Goal: Complete application form: Complete application form

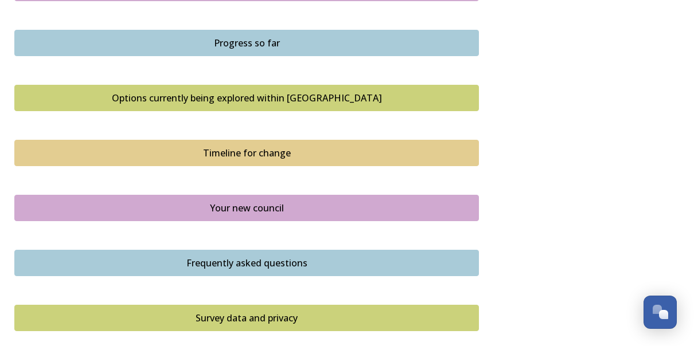
scroll to position [741, 0]
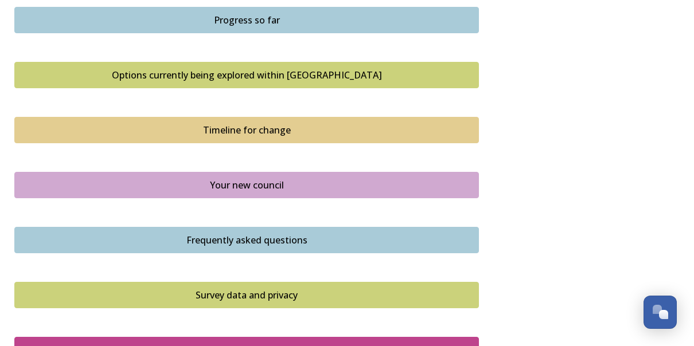
click at [278, 134] on div "Timeline for change" at bounding box center [247, 130] width 452 height 14
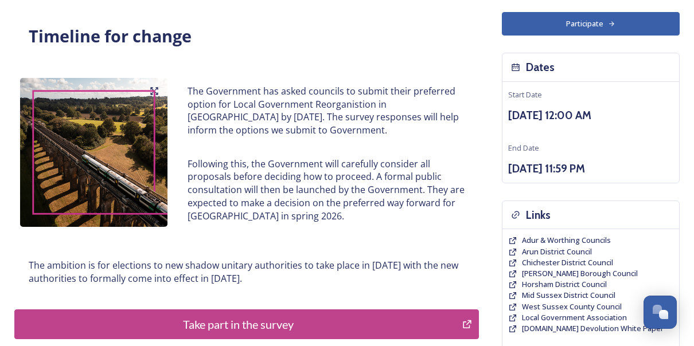
scroll to position [99, 0]
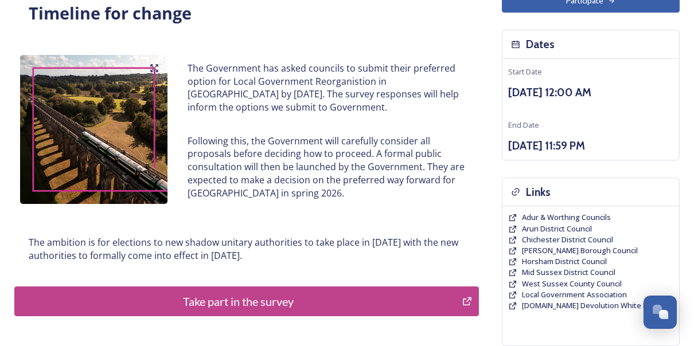
click at [277, 300] on div "Take part in the survey" at bounding box center [238, 301] width 435 height 17
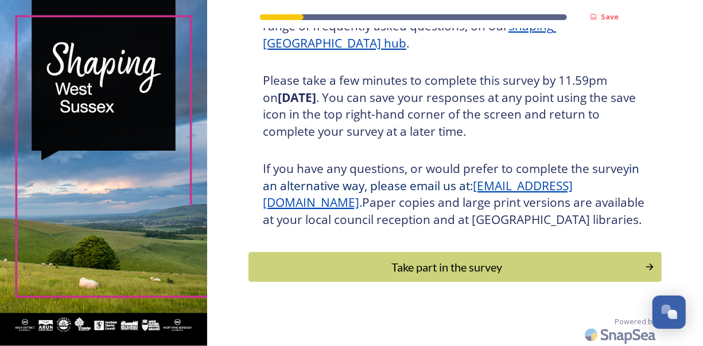
scroll to position [204, 0]
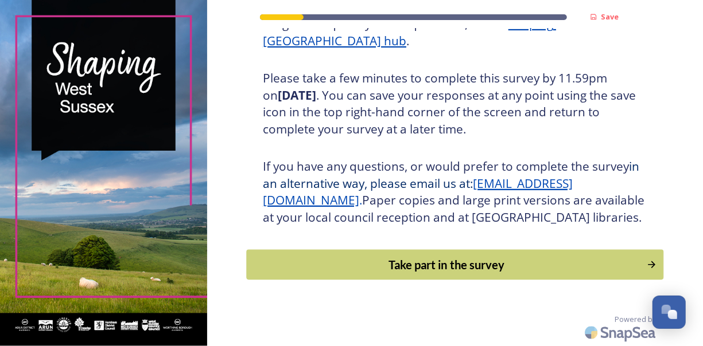
click at [436, 263] on div "Take part in the survey" at bounding box center [446, 264] width 388 height 17
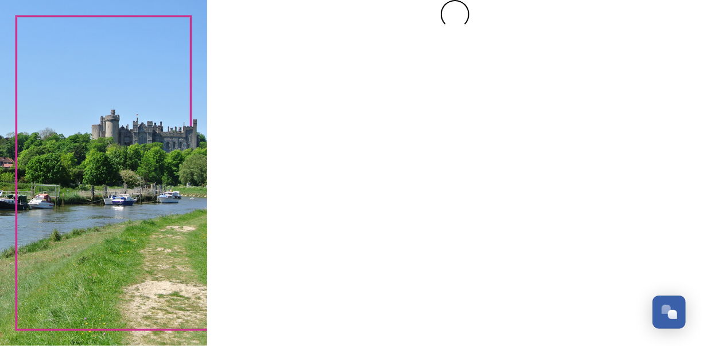
scroll to position [0, 0]
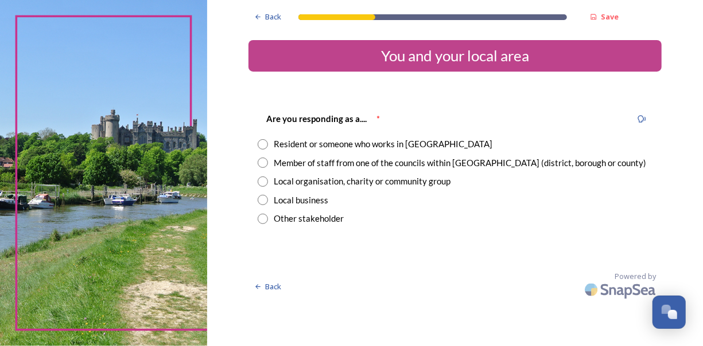
click at [262, 145] on input "radio" at bounding box center [263, 144] width 10 height 10
radio input "true"
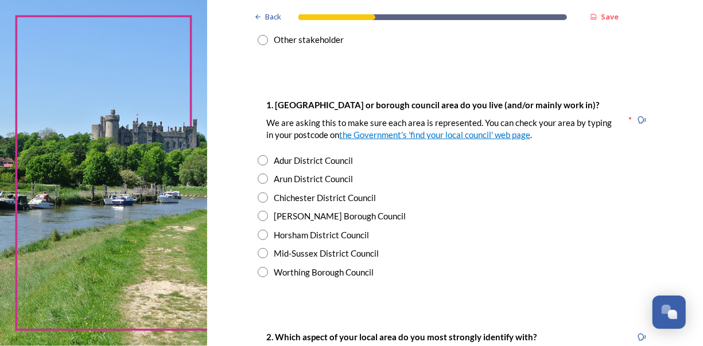
scroll to position [184, 0]
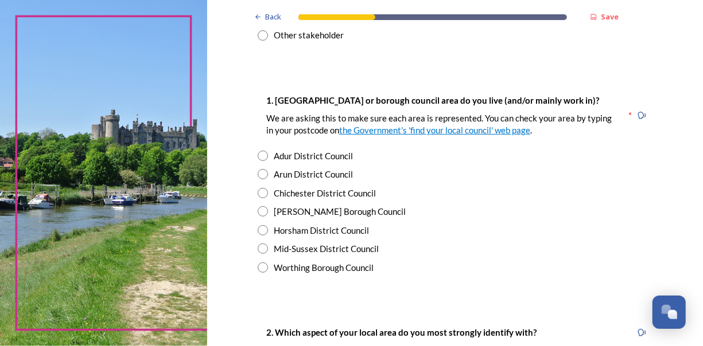
click at [259, 193] on input "radio" at bounding box center [263, 193] width 10 height 10
radio input "true"
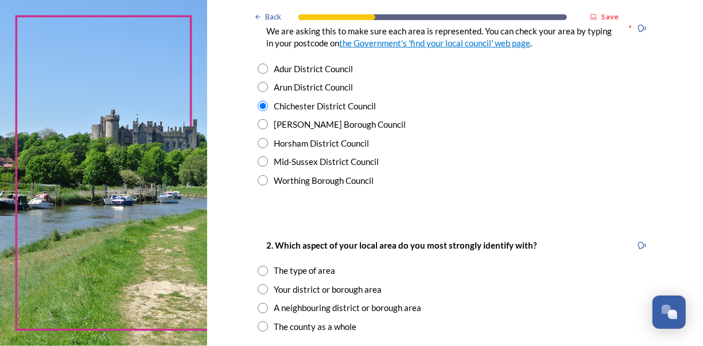
scroll to position [321, 0]
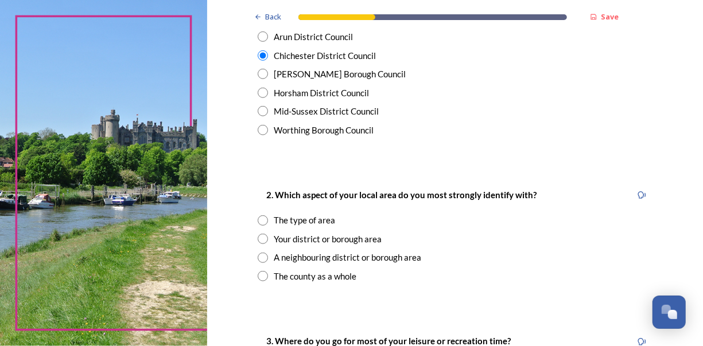
click at [261, 219] on input "radio" at bounding box center [263, 221] width 10 height 10
radio input "true"
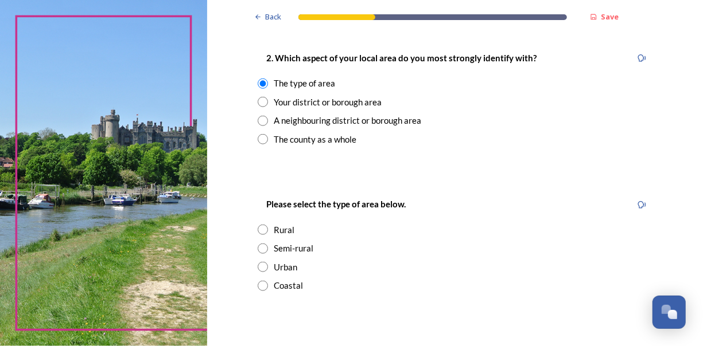
scroll to position [482, 0]
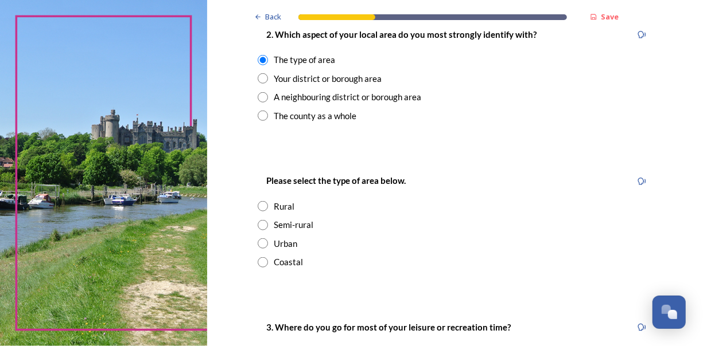
click at [259, 225] on input "radio" at bounding box center [263, 225] width 10 height 10
radio input "true"
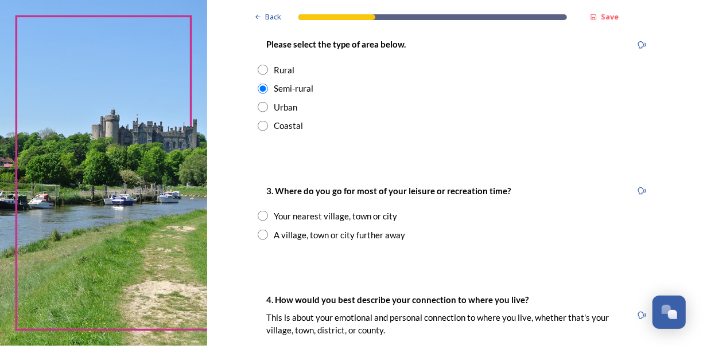
scroll to position [619, 0]
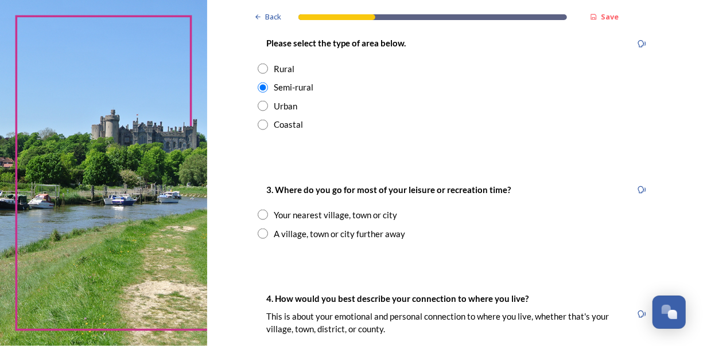
click at [260, 213] on input "radio" at bounding box center [263, 215] width 10 height 10
radio input "true"
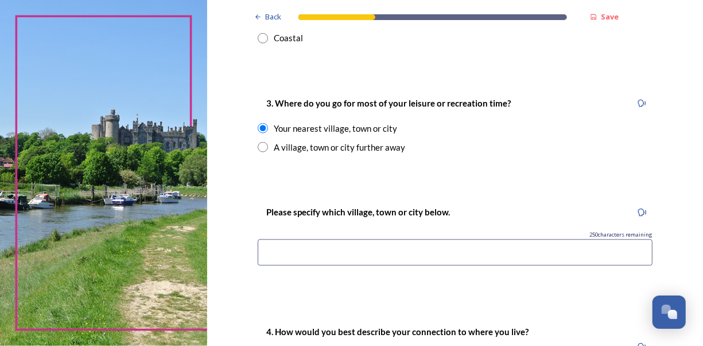
scroll to position [780, 0]
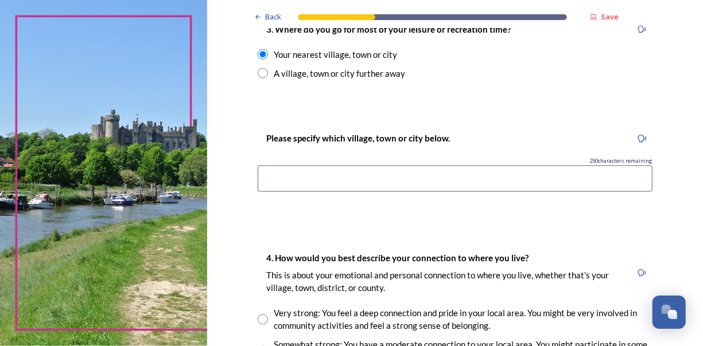
click at [272, 173] on input at bounding box center [455, 179] width 395 height 26
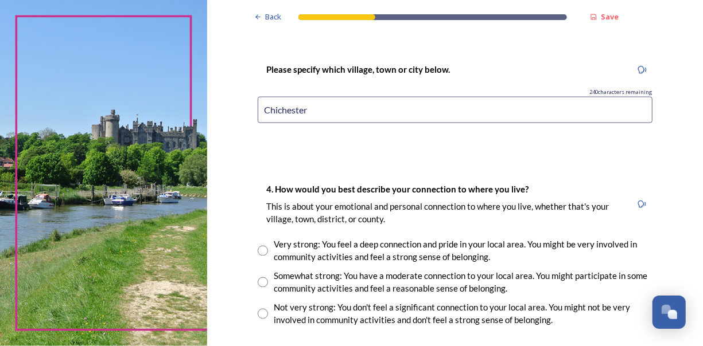
scroll to position [872, 0]
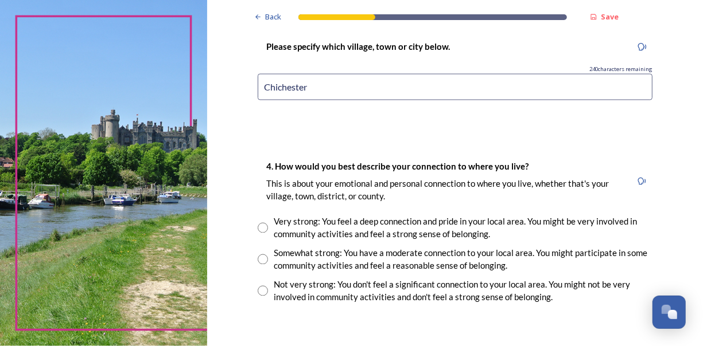
type input "Chichester"
click at [259, 258] on input "radio" at bounding box center [263, 260] width 10 height 10
radio input "true"
click at [259, 227] on input "radio" at bounding box center [263, 228] width 10 height 10
radio input "true"
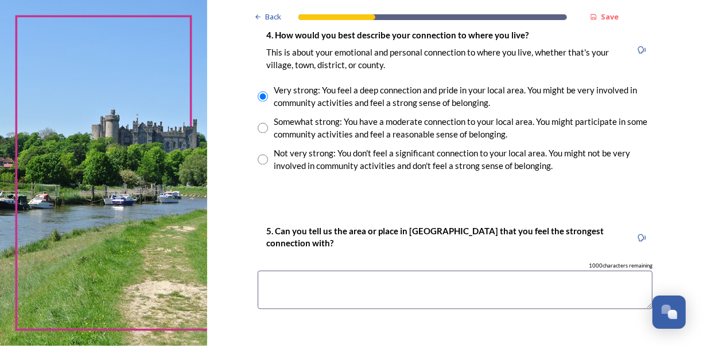
scroll to position [1009, 0]
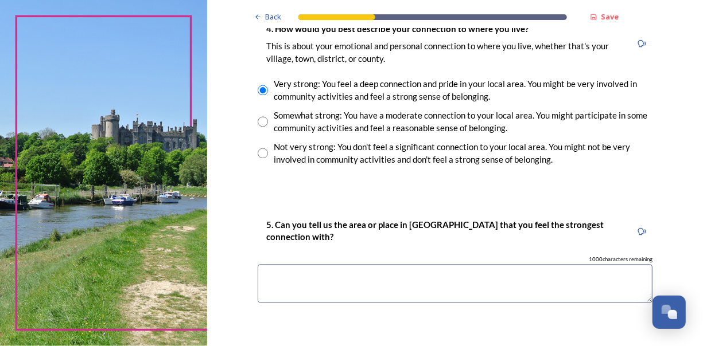
click at [283, 274] on textarea at bounding box center [455, 284] width 395 height 38
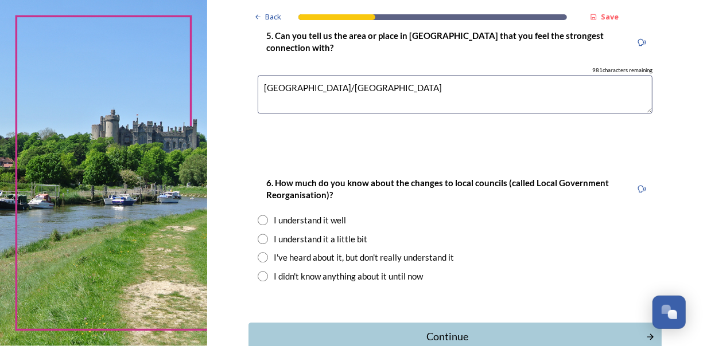
scroll to position [1216, 0]
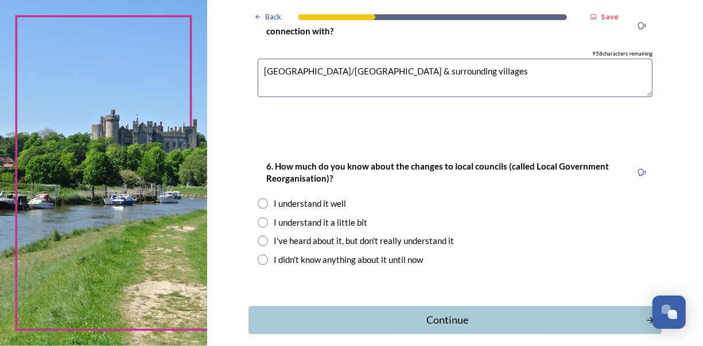
type textarea "[GEOGRAPHIC_DATA]/[GEOGRAPHIC_DATA] & surrounding villages"
click at [258, 201] on input "radio" at bounding box center [263, 203] width 10 height 10
radio input "true"
click at [473, 320] on div "Continue" at bounding box center [446, 320] width 388 height 15
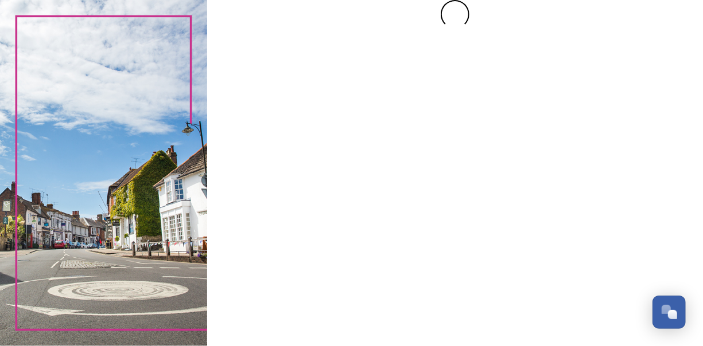
scroll to position [0, 0]
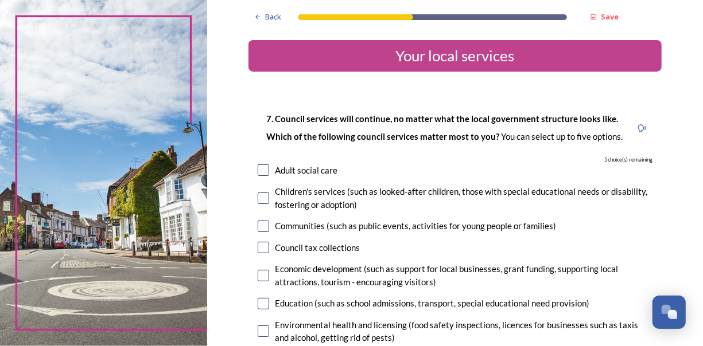
click at [259, 170] on input "checkbox" at bounding box center [263, 170] width 11 height 11
checkbox input "true"
click at [259, 198] on input "checkbox" at bounding box center [263, 198] width 11 height 11
checkbox input "true"
click at [258, 225] on input "checkbox" at bounding box center [263, 226] width 11 height 11
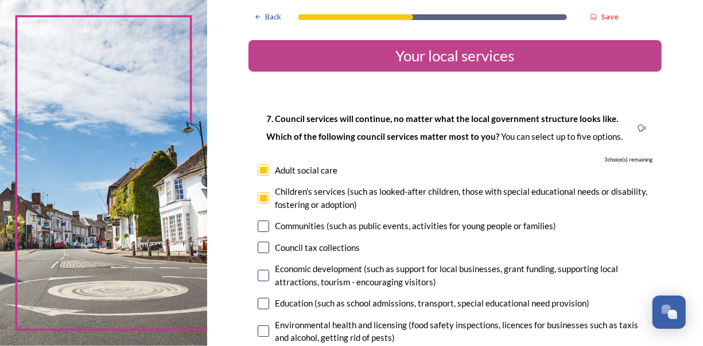
checkbox input "true"
click at [258, 330] on input "checkbox" at bounding box center [263, 331] width 11 height 11
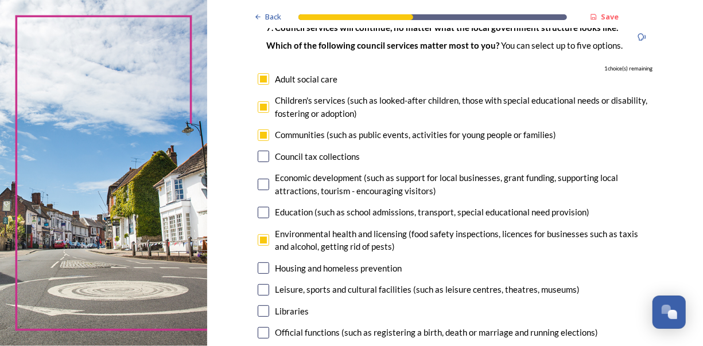
scroll to position [92, 0]
click at [258, 240] on input "checkbox" at bounding box center [263, 239] width 11 height 11
checkbox input "false"
click at [263, 267] on input "checkbox" at bounding box center [263, 267] width 11 height 11
checkbox input "true"
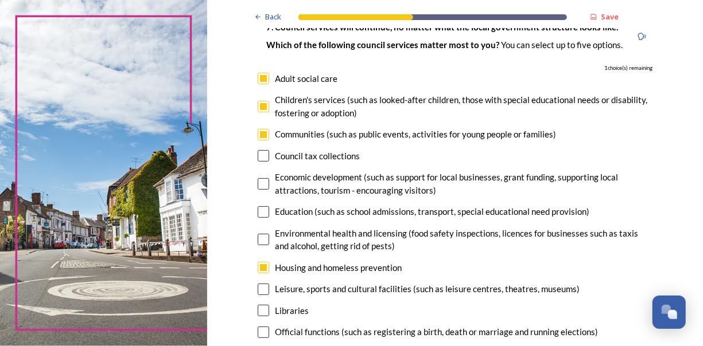
click at [264, 212] on input "checkbox" at bounding box center [263, 211] width 11 height 11
checkbox input "true"
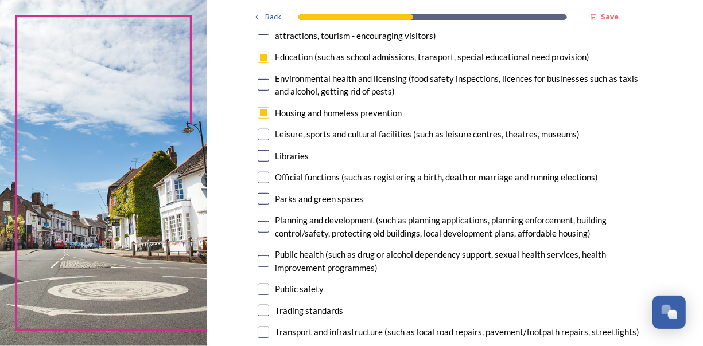
scroll to position [229, 0]
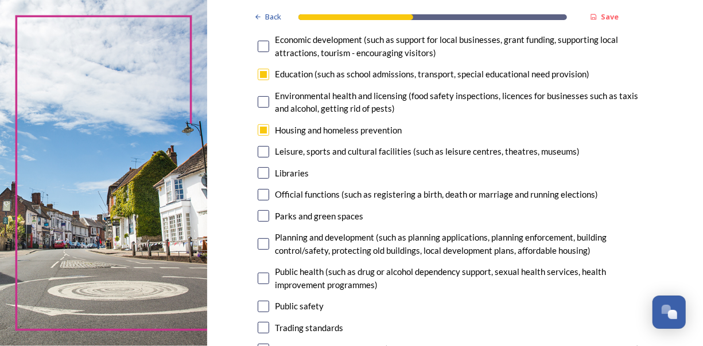
click at [262, 133] on input "checkbox" at bounding box center [263, 129] width 11 height 11
checkbox input "false"
click at [258, 73] on input "checkbox" at bounding box center [263, 74] width 11 height 11
checkbox input "false"
click at [258, 306] on input "checkbox" at bounding box center [263, 306] width 11 height 11
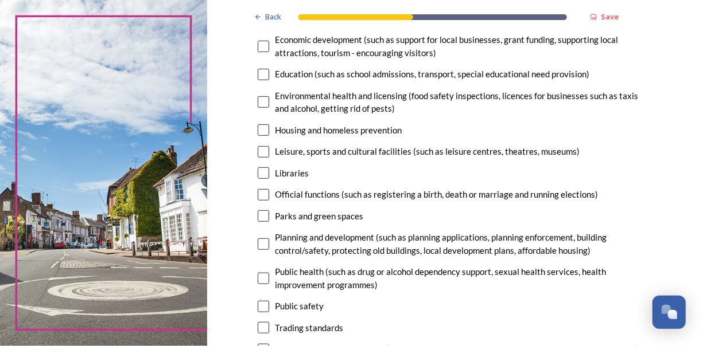
checkbox input "true"
click at [260, 217] on input "checkbox" at bounding box center [263, 215] width 11 height 11
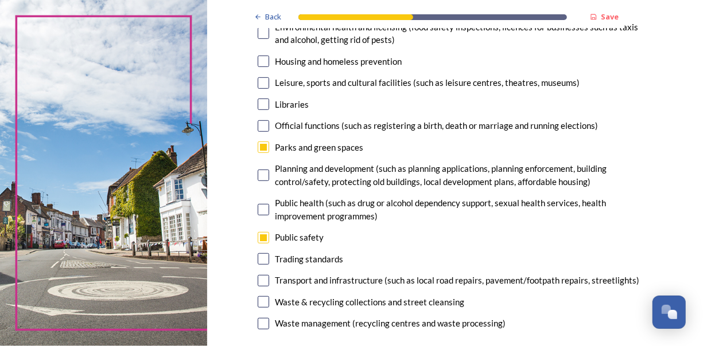
scroll to position [321, 0]
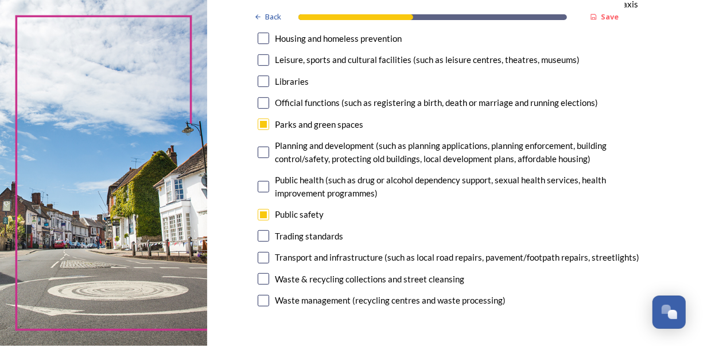
click at [258, 123] on input "checkbox" at bounding box center [263, 124] width 11 height 11
checkbox input "false"
click at [258, 297] on input "checkbox" at bounding box center [263, 300] width 11 height 11
checkbox input "true"
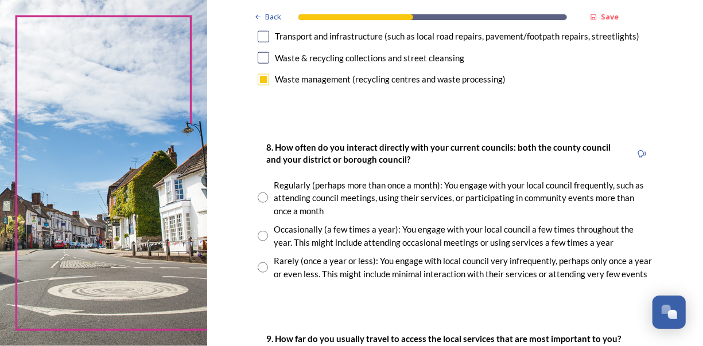
scroll to position [551, 0]
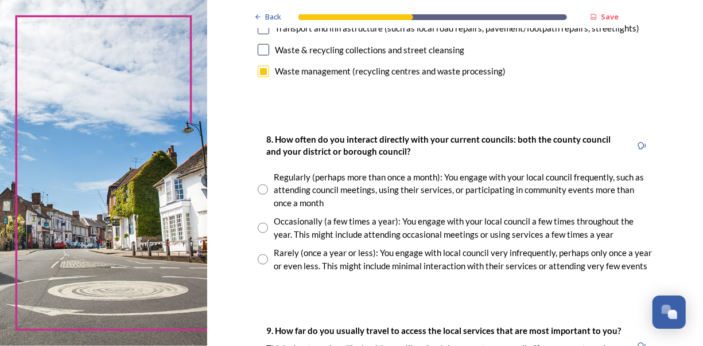
click at [260, 228] on input "radio" at bounding box center [263, 228] width 10 height 10
radio input "true"
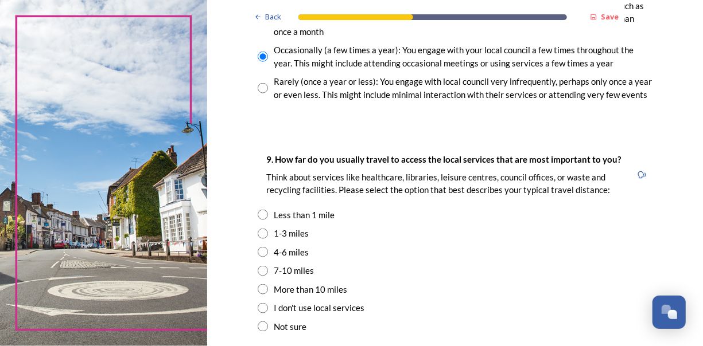
scroll to position [734, 0]
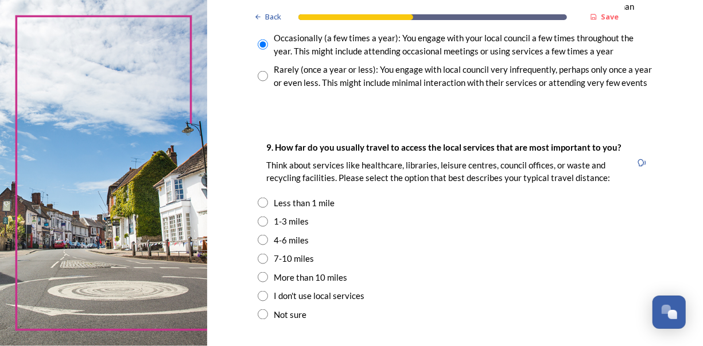
click at [258, 240] on input "radio" at bounding box center [263, 240] width 10 height 10
radio input "true"
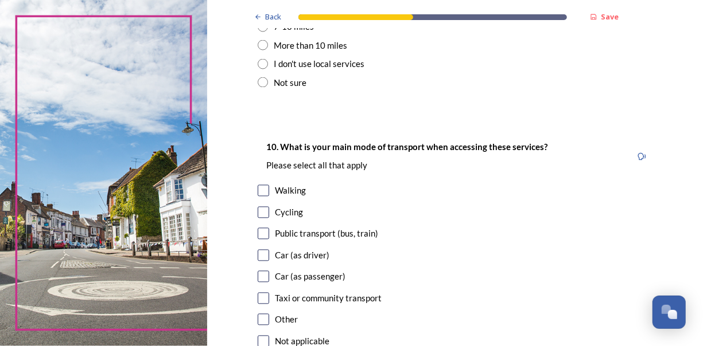
scroll to position [986, 0]
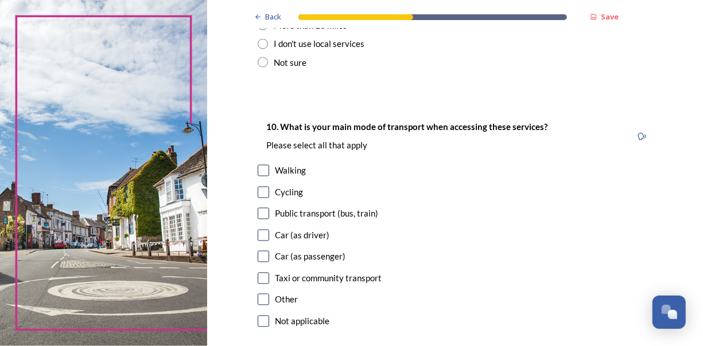
click at [258, 234] on input "checkbox" at bounding box center [263, 235] width 11 height 11
checkbox input "true"
click at [258, 257] on input "checkbox" at bounding box center [263, 256] width 11 height 11
checkbox input "true"
click at [258, 212] on input "checkbox" at bounding box center [263, 213] width 11 height 11
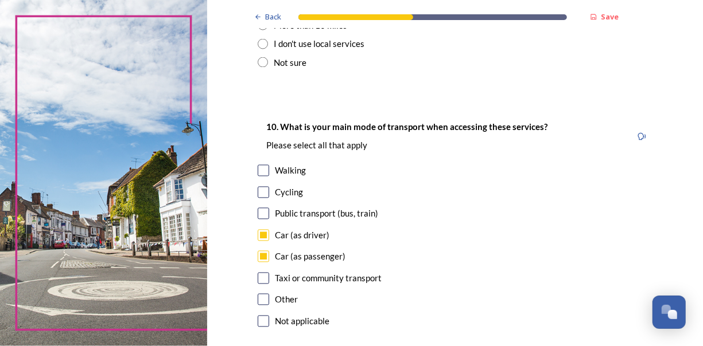
checkbox input "true"
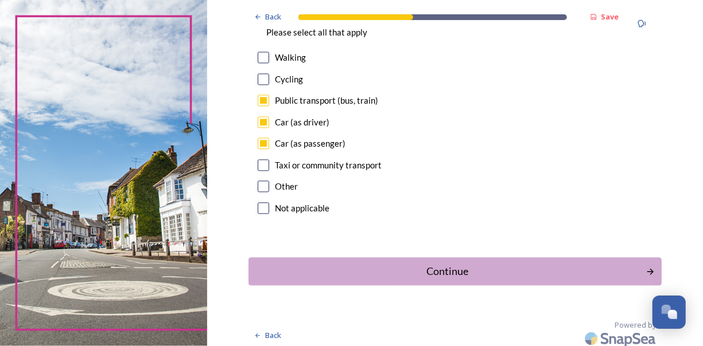
scroll to position [1105, 0]
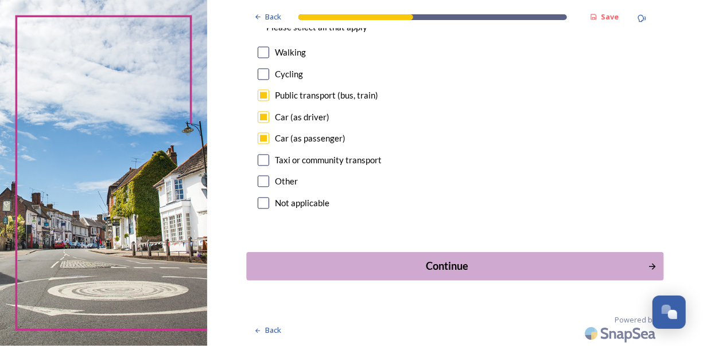
click at [437, 262] on div "Continue" at bounding box center [446, 266] width 388 height 15
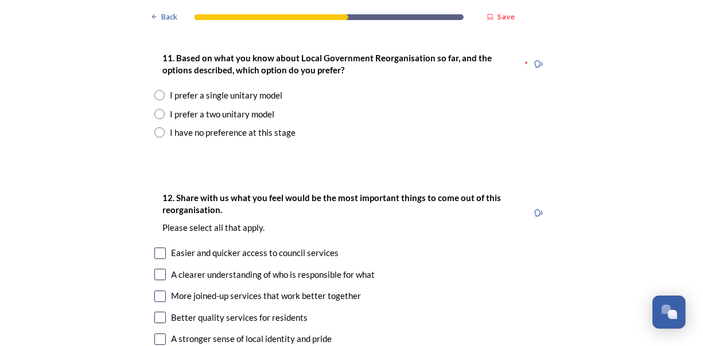
scroll to position [1560, 0]
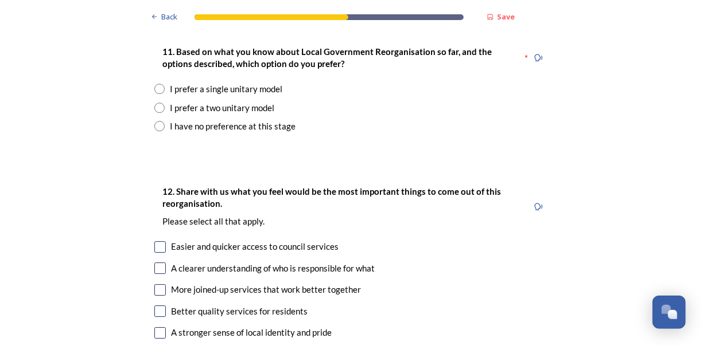
click at [154, 84] on input "radio" at bounding box center [159, 89] width 10 height 10
radio input "true"
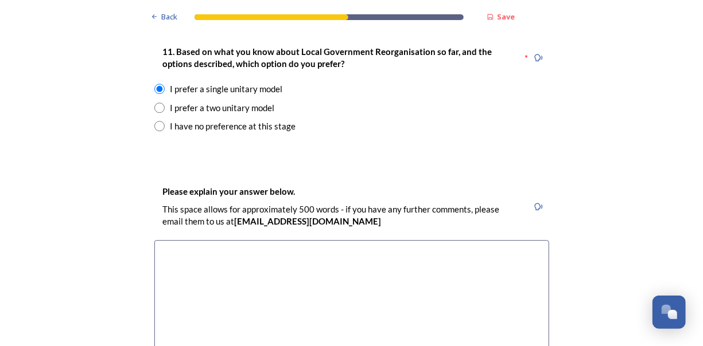
click at [195, 240] on textarea at bounding box center [351, 304] width 395 height 129
click at [279, 240] on textarea "The Council is the publically reconised phrase so 1" at bounding box center [351, 304] width 395 height 129
click at [252, 240] on textarea "The Council is the publically recognised phrase so 1" at bounding box center [351, 304] width 395 height 129
click at [293, 262] on textarea "The Council is the publicaly recognised phrase so 1" at bounding box center [351, 304] width 395 height 129
click at [253, 240] on textarea "The Council is the publicaly recognised phrase so 1" at bounding box center [351, 304] width 395 height 129
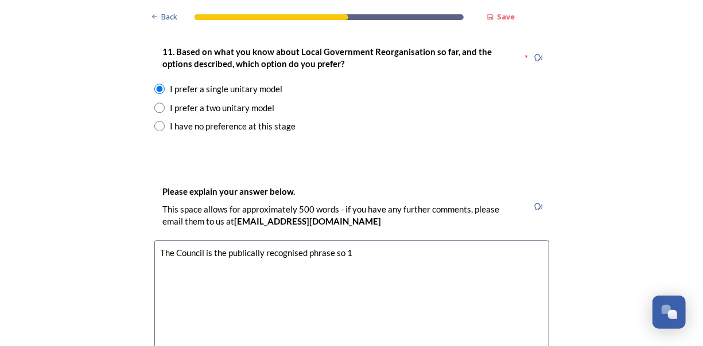
click at [355, 240] on textarea "The Council is the publically recognised phrase so 1" at bounding box center [351, 304] width 395 height 129
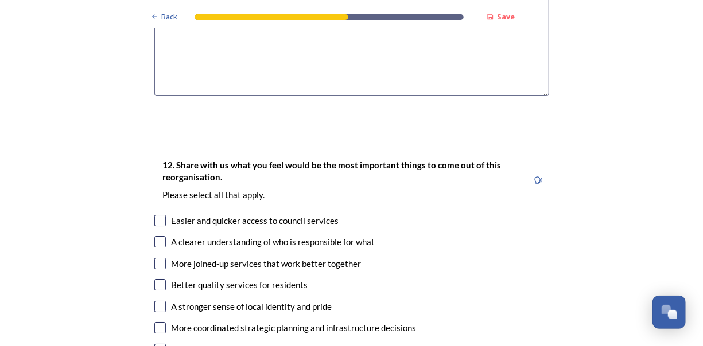
scroll to position [1835, 0]
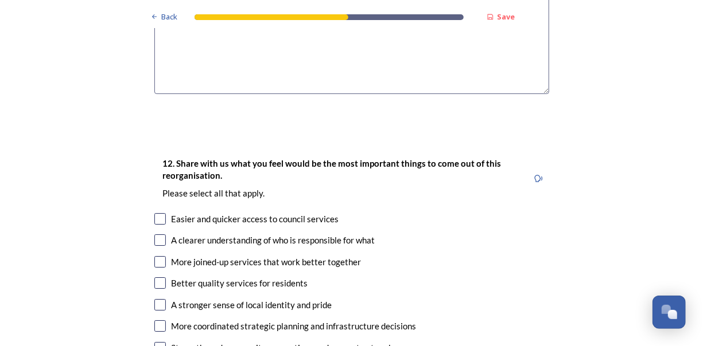
type textarea "The Council is the publically recognised phrase so 1 Council will reduce bureau…"
click at [155, 213] on input "checkbox" at bounding box center [159, 218] width 11 height 11
checkbox input "true"
click at [154, 235] on input "checkbox" at bounding box center [159, 240] width 11 height 11
checkbox input "true"
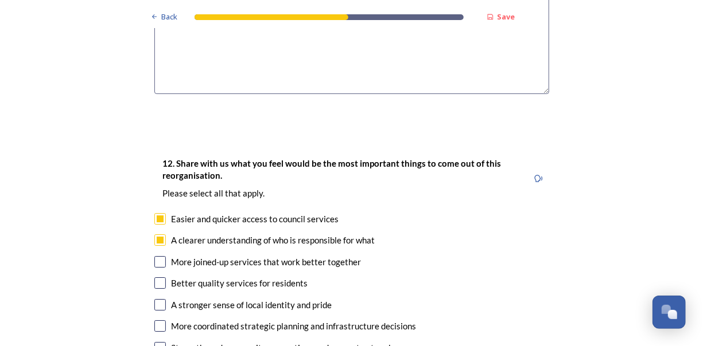
click at [156, 256] on input "checkbox" at bounding box center [159, 261] width 11 height 11
checkbox input "true"
click at [157, 278] on input "checkbox" at bounding box center [159, 283] width 11 height 11
checkbox input "true"
click at [155, 299] on input "checkbox" at bounding box center [159, 304] width 11 height 11
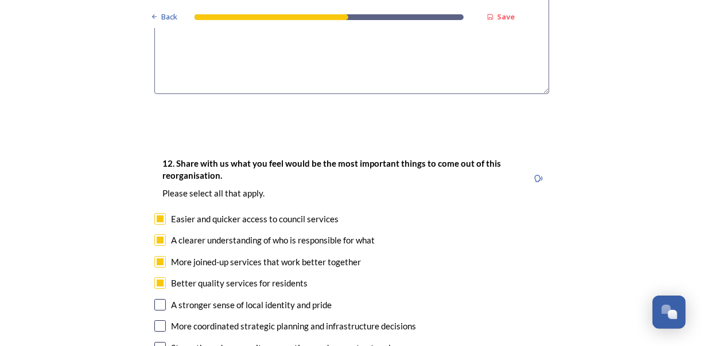
checkbox input "true"
click at [154, 321] on input "checkbox" at bounding box center [159, 326] width 11 height 11
checkbox input "true"
click at [154, 342] on input "checkbox" at bounding box center [159, 347] width 11 height 11
checkbox input "true"
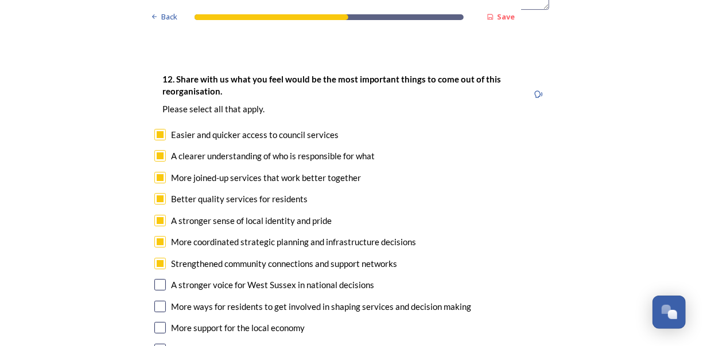
scroll to position [1996, 0]
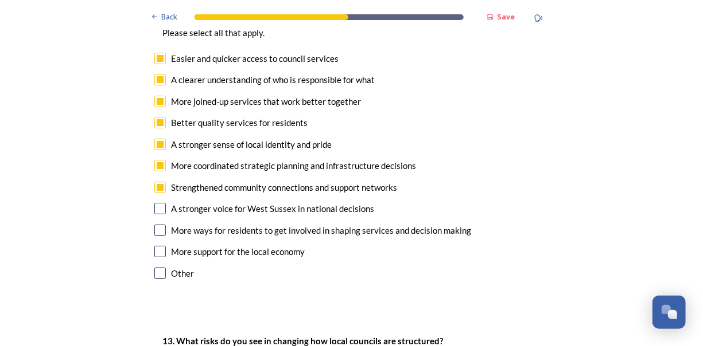
click at [158, 203] on input "checkbox" at bounding box center [159, 208] width 11 height 11
checkbox input "true"
click at [154, 224] on div "More ways for residents to get involved in shaping services and decision making" at bounding box center [351, 230] width 395 height 13
checkbox input "true"
click at [154, 246] on input "checkbox" at bounding box center [159, 251] width 11 height 11
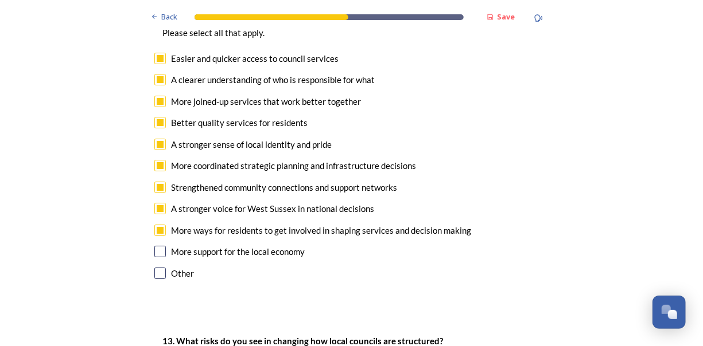
checkbox input "true"
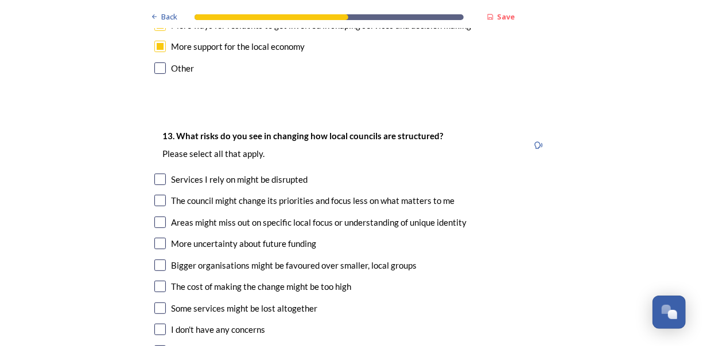
scroll to position [2202, 0]
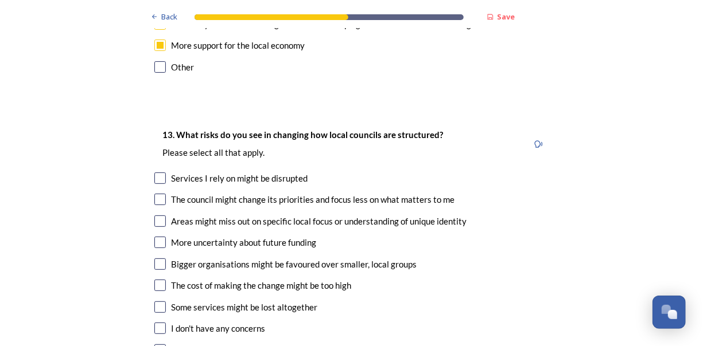
click at [155, 194] on input "checkbox" at bounding box center [159, 199] width 11 height 11
checkbox input "true"
click at [156, 237] on input "checkbox" at bounding box center [159, 242] width 11 height 11
checkbox input "true"
click at [158, 280] on input "checkbox" at bounding box center [159, 285] width 11 height 11
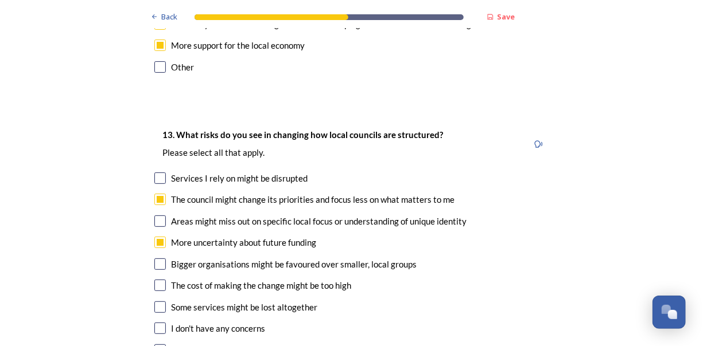
checkbox input "true"
click at [154, 302] on input "checkbox" at bounding box center [159, 307] width 11 height 11
checkbox input "true"
click at [154, 216] on input "checkbox" at bounding box center [159, 221] width 11 height 11
checkbox input "true"
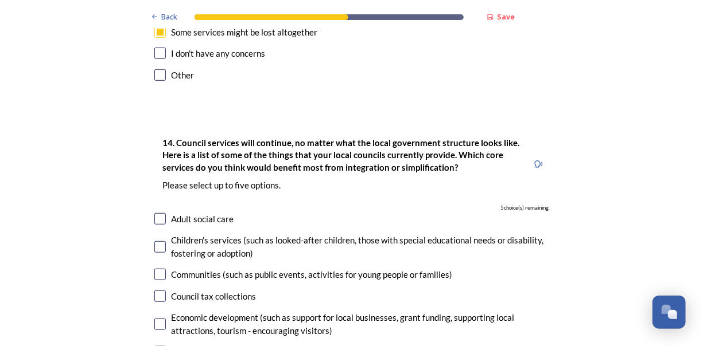
scroll to position [2501, 0]
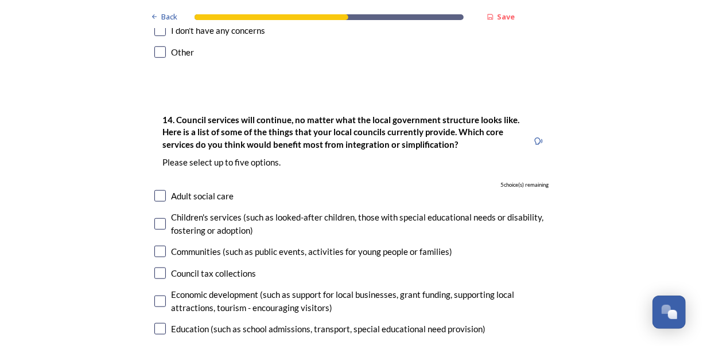
click at [154, 190] on input "checkbox" at bounding box center [159, 195] width 11 height 11
checkbox input "true"
click at [154, 219] on input "checkbox" at bounding box center [159, 224] width 11 height 11
checkbox input "true"
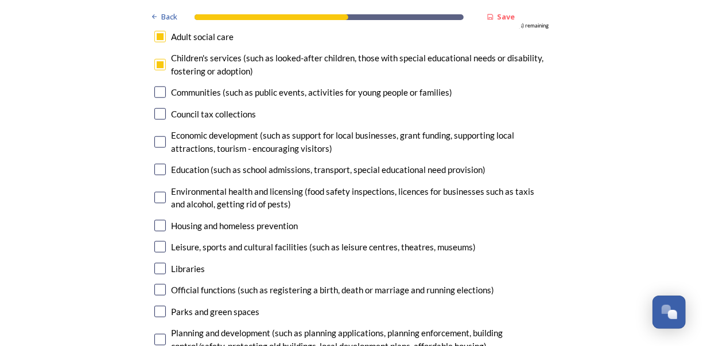
scroll to position [2661, 0]
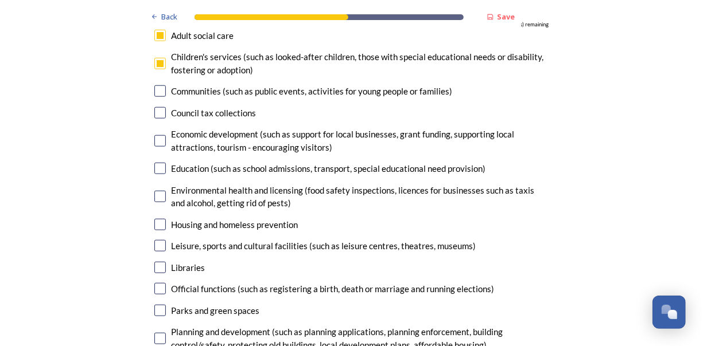
click at [158, 219] on input "checkbox" at bounding box center [159, 224] width 11 height 11
checkbox input "true"
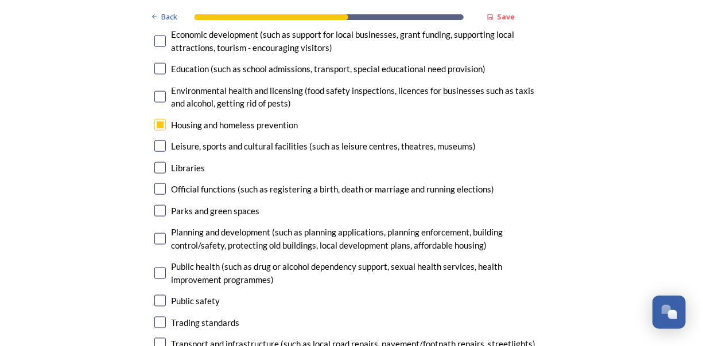
scroll to position [2776, 0]
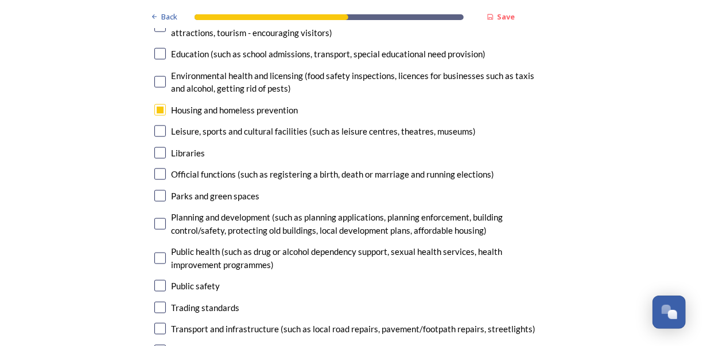
click at [155, 280] on input "checkbox" at bounding box center [159, 285] width 11 height 11
checkbox input "true"
click at [157, 323] on input "checkbox" at bounding box center [159, 328] width 11 height 11
checkbox input "true"
click at [159, 345] on input "checkbox" at bounding box center [159, 350] width 11 height 11
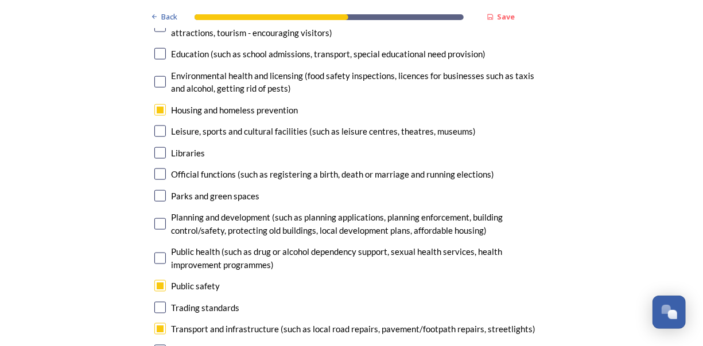
checkbox input "false"
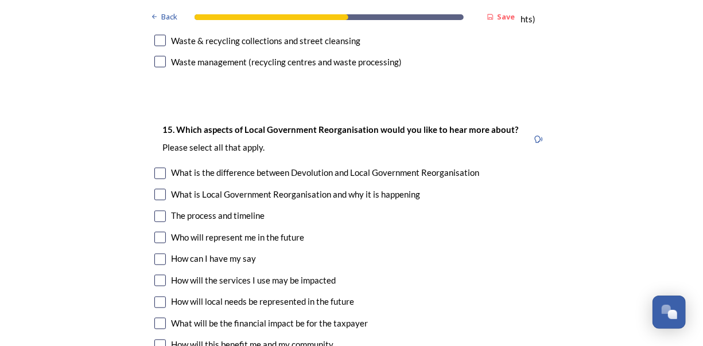
scroll to position [3097, 0]
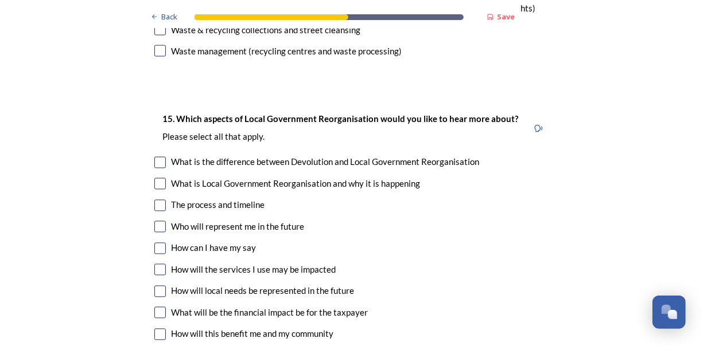
click at [157, 200] on input "checkbox" at bounding box center [159, 205] width 11 height 11
checkbox input "true"
click at [157, 286] on input "checkbox" at bounding box center [159, 291] width 11 height 11
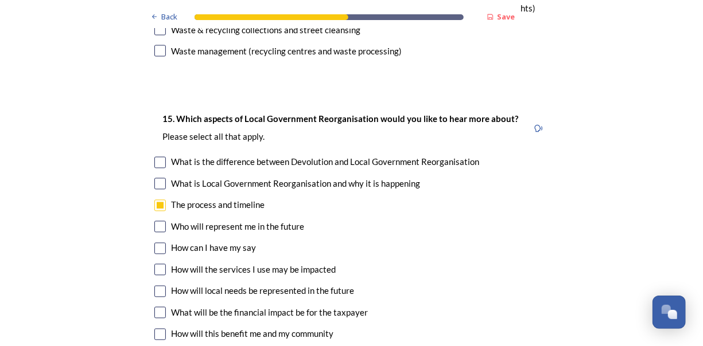
checkbox input "true"
click at [154, 328] on div "How will this benefit me and my community" at bounding box center [351, 334] width 395 height 13
checkbox input "true"
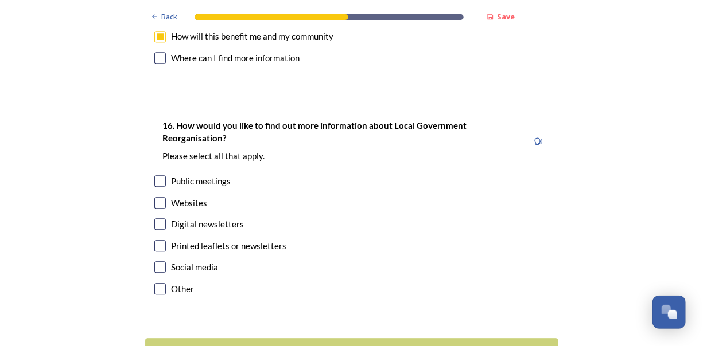
scroll to position [3418, 0]
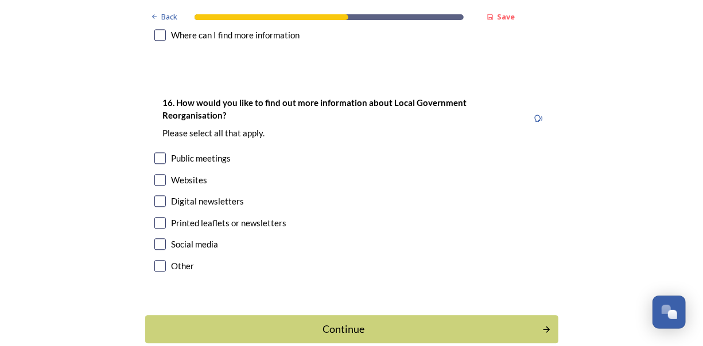
click at [156, 196] on input "checkbox" at bounding box center [159, 201] width 11 height 11
checkbox input "true"
click at [157, 239] on input "checkbox" at bounding box center [159, 244] width 11 height 11
checkbox input "true"
click at [358, 322] on div "Continue" at bounding box center [343, 329] width 388 height 15
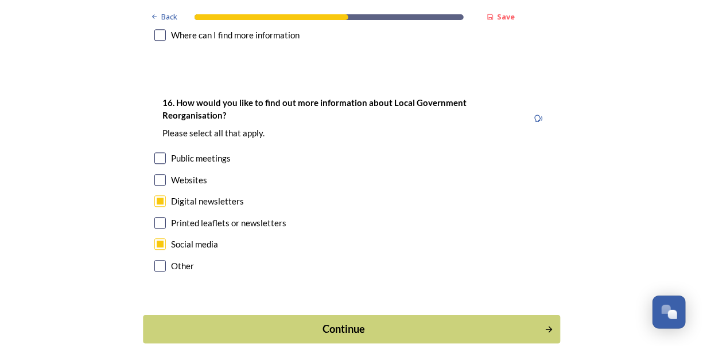
scroll to position [0, 0]
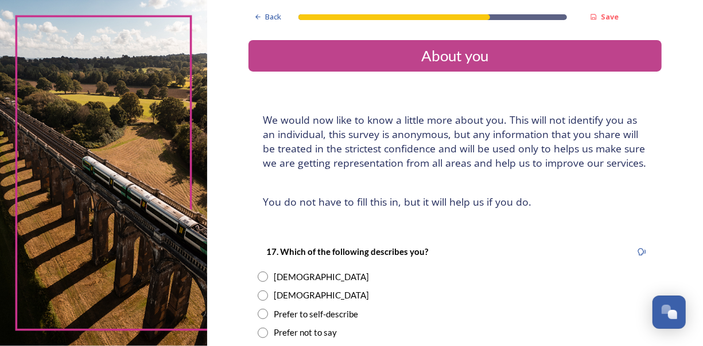
click at [258, 294] on input "radio" at bounding box center [263, 296] width 10 height 10
radio input "true"
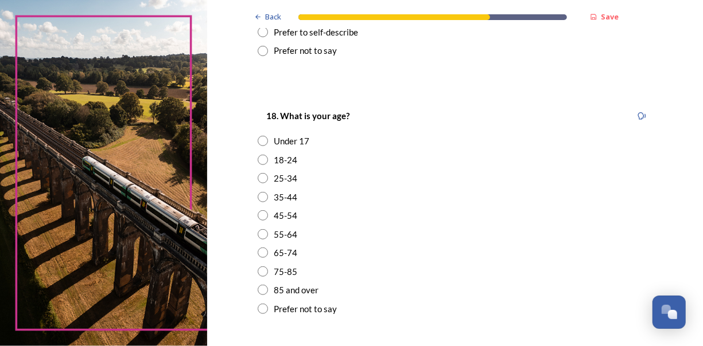
scroll to position [298, 0]
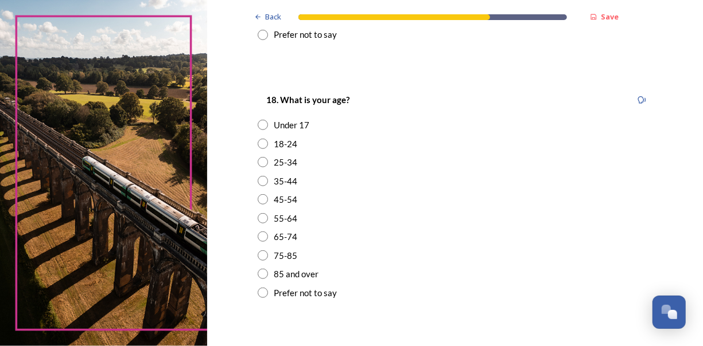
click at [258, 217] on input "radio" at bounding box center [263, 218] width 10 height 10
radio input "true"
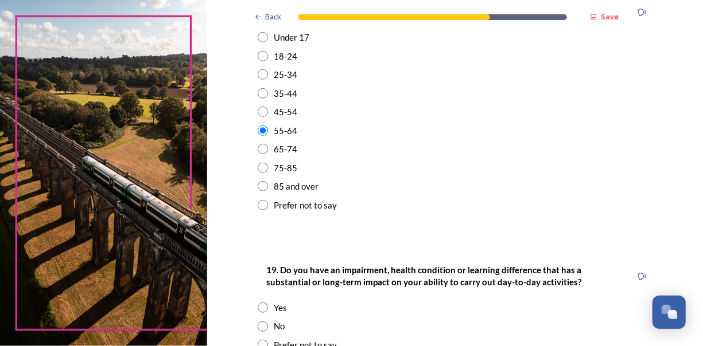
scroll to position [459, 0]
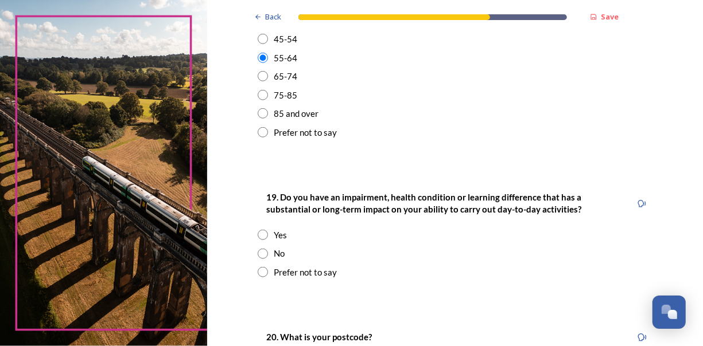
click at [258, 250] on input "radio" at bounding box center [263, 254] width 10 height 10
radio input "true"
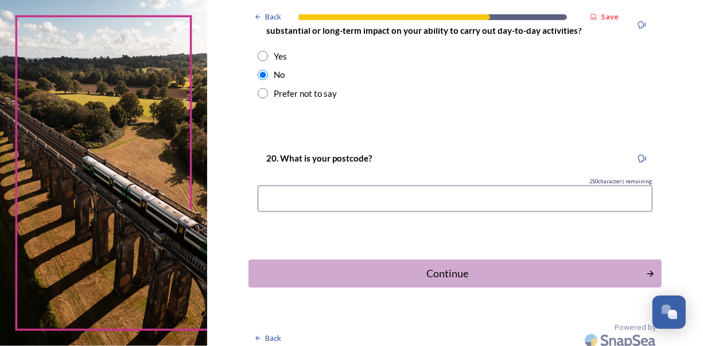
scroll to position [642, 0]
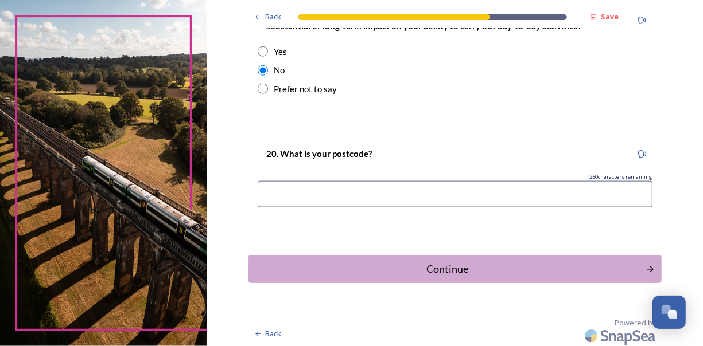
click at [302, 190] on input at bounding box center [455, 194] width 395 height 26
type input "po202hg"
click at [441, 264] on div "Continue" at bounding box center [446, 269] width 388 height 15
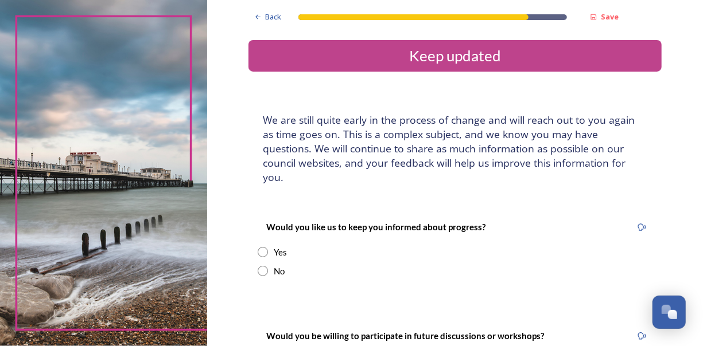
click at [258, 247] on input "radio" at bounding box center [263, 252] width 10 height 10
radio input "true"
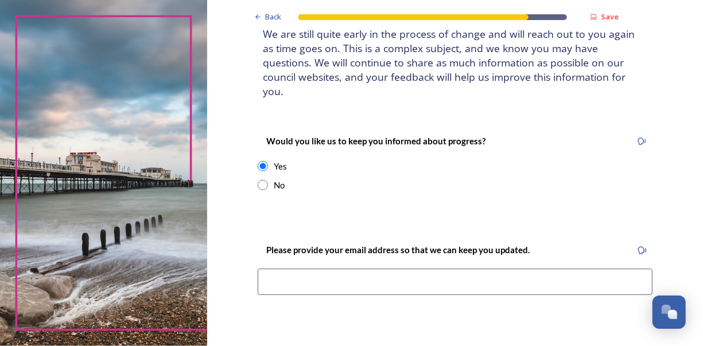
scroll to position [161, 0]
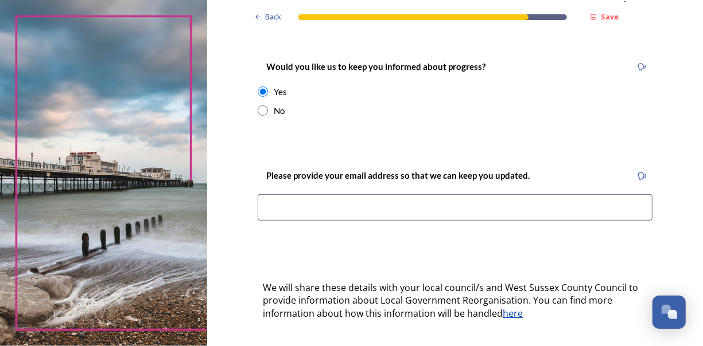
click at [283, 194] on input at bounding box center [455, 207] width 395 height 26
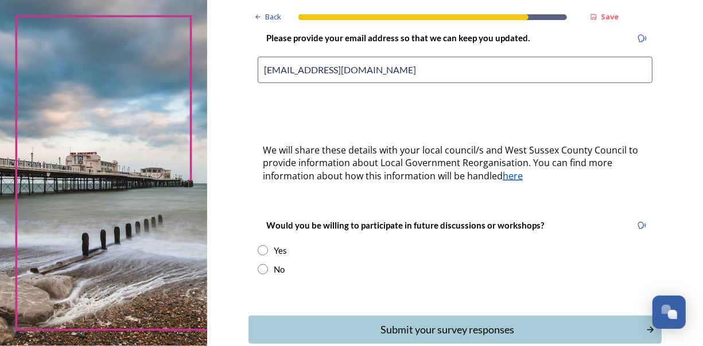
scroll to position [321, 0]
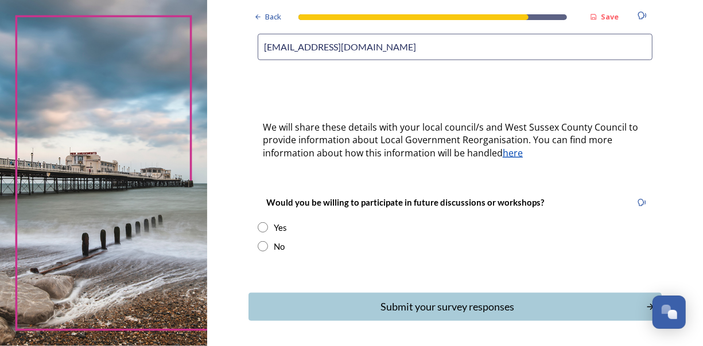
type input "[EMAIL_ADDRESS][DOMAIN_NAME]"
click at [259, 241] on input "radio" at bounding box center [263, 246] width 10 height 10
radio input "true"
click at [416, 293] on button "Submit your survey responses" at bounding box center [454, 307] width 417 height 28
